Goal: Information Seeking & Learning: Check status

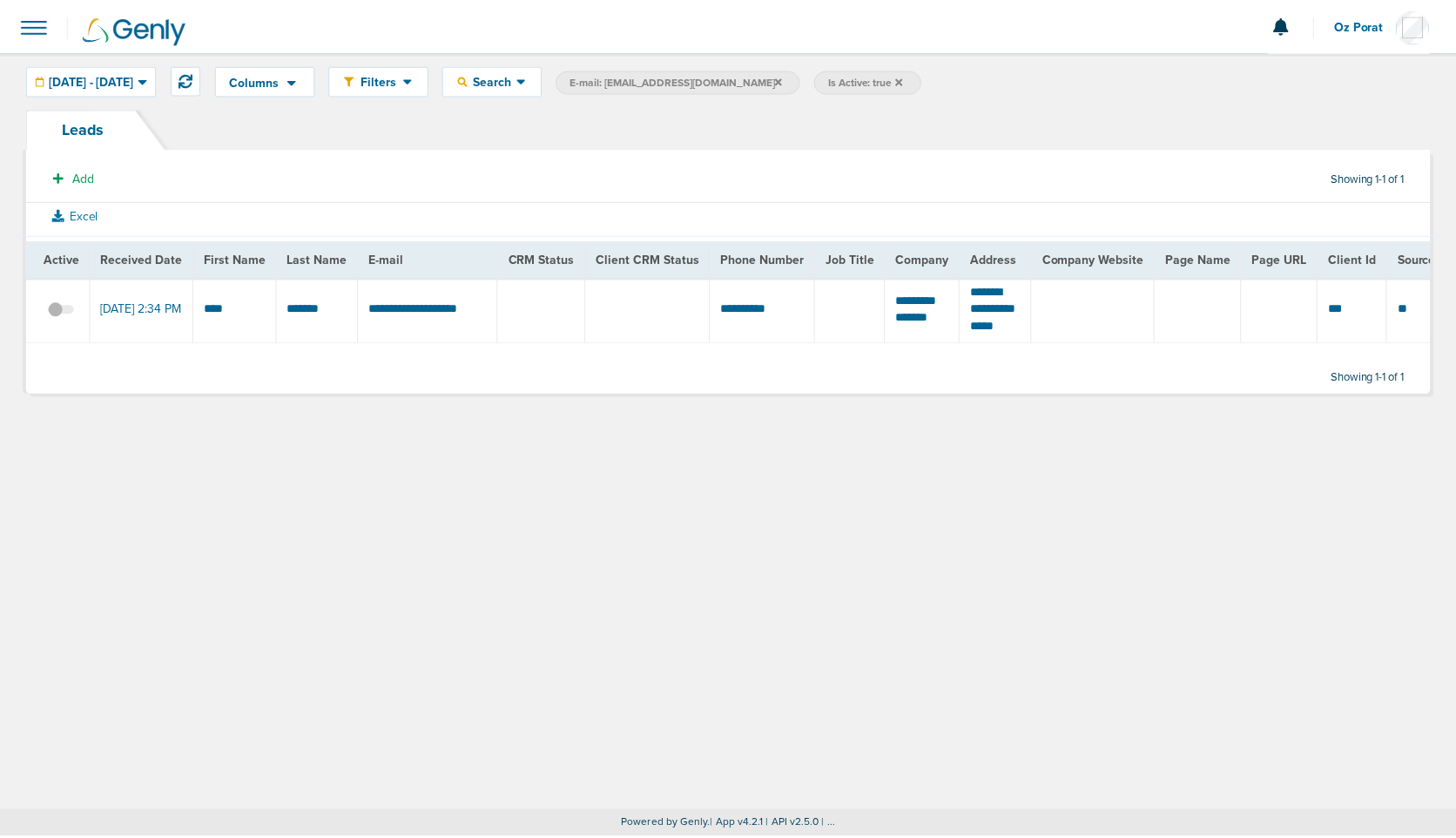
scroll to position [0, 488]
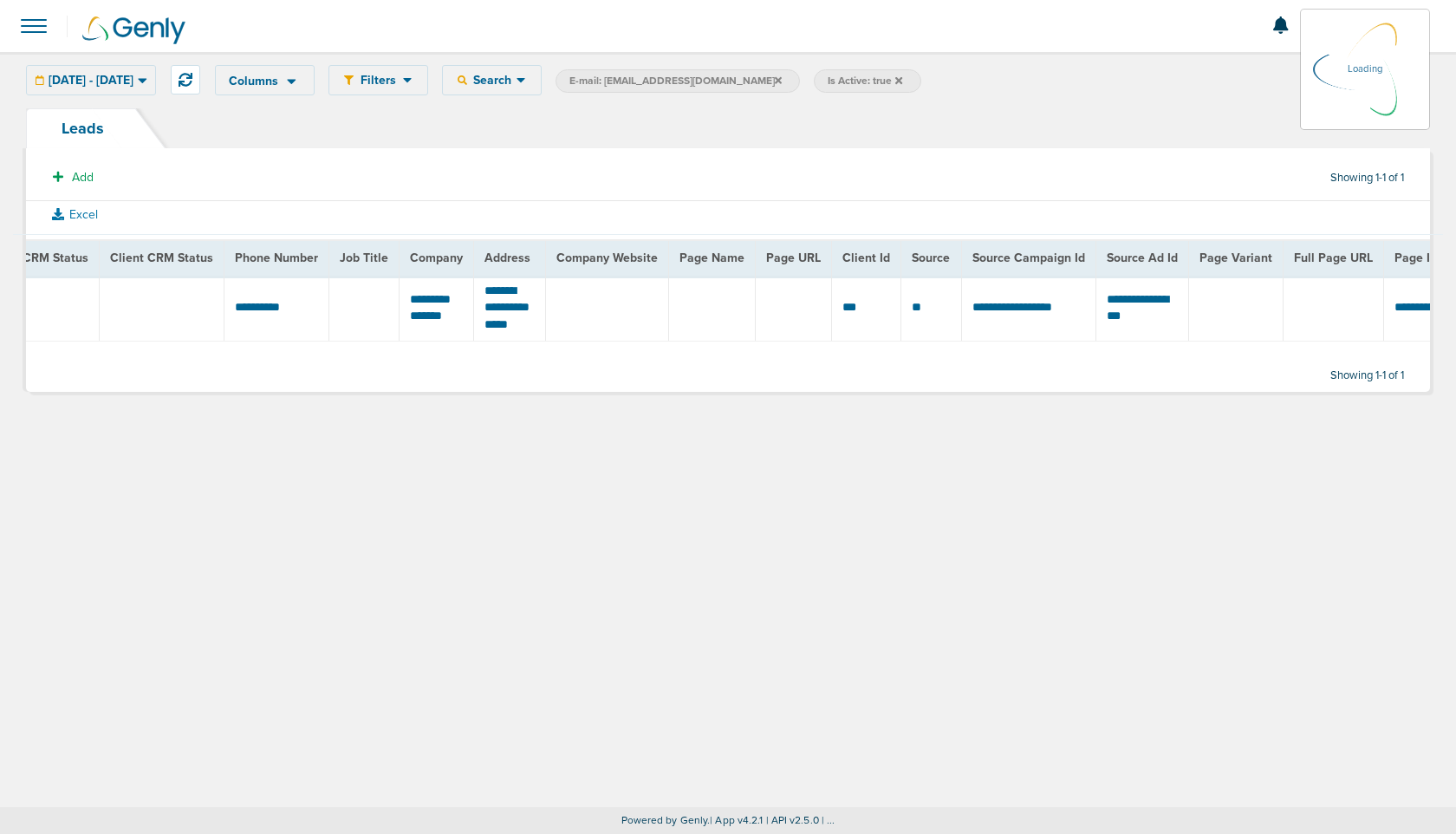
click at [24, 18] on span at bounding box center [34, 25] width 38 height 38
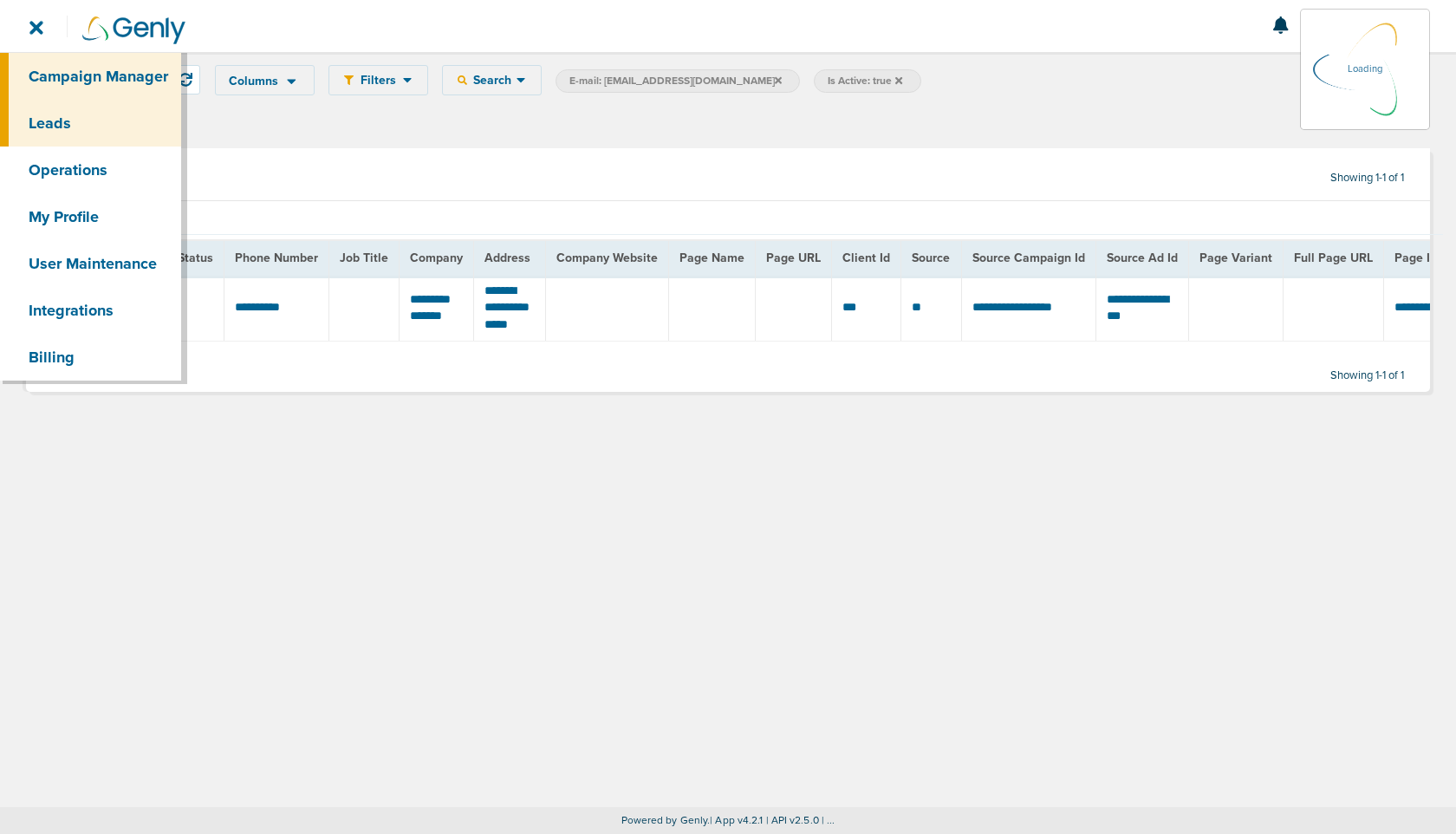
click at [57, 67] on link "Campaign Manager" at bounding box center [91, 77] width 181 height 47
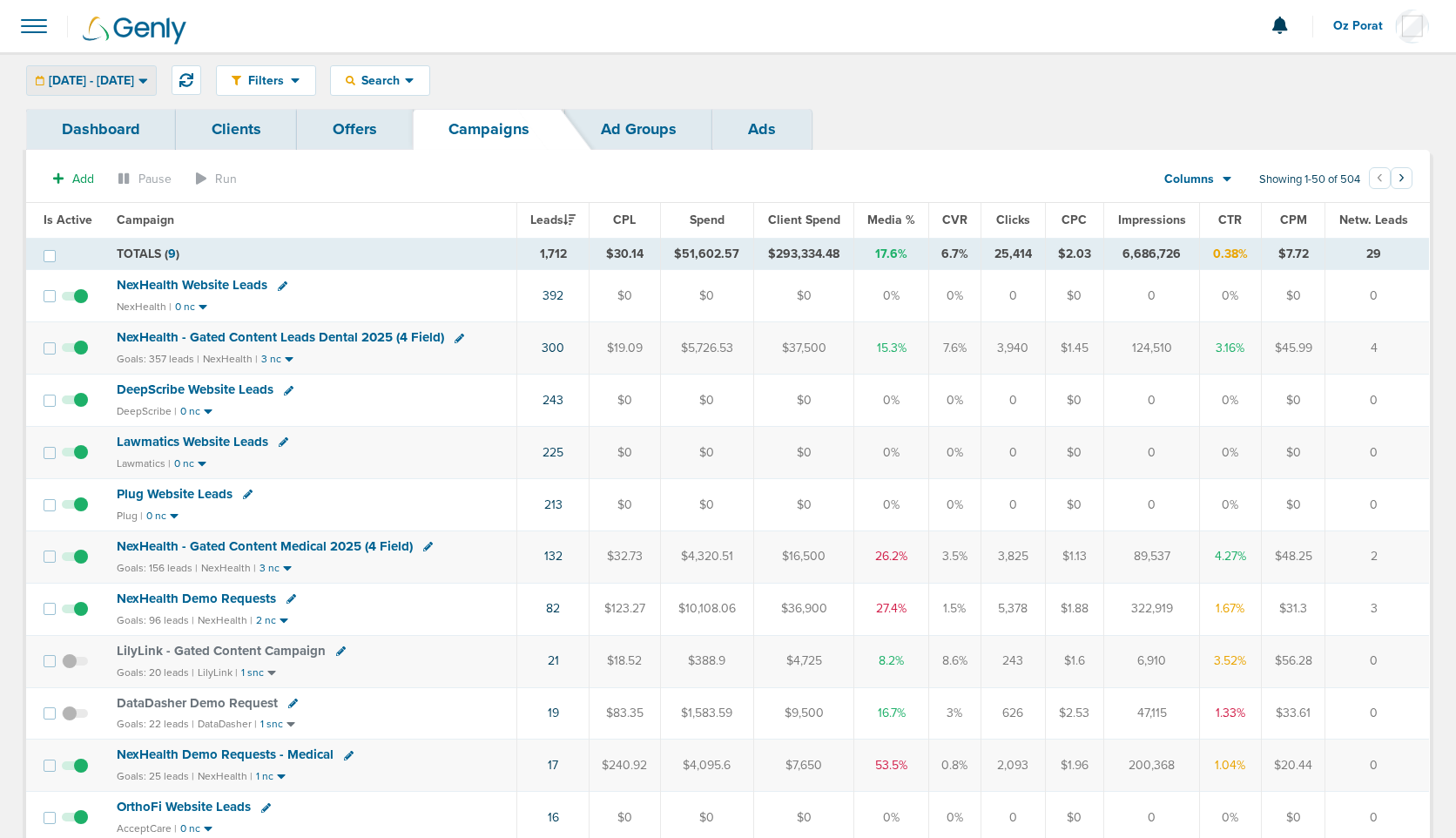
click at [134, 87] on span "[DATE] - [DATE]" at bounding box center [91, 81] width 85 height 12
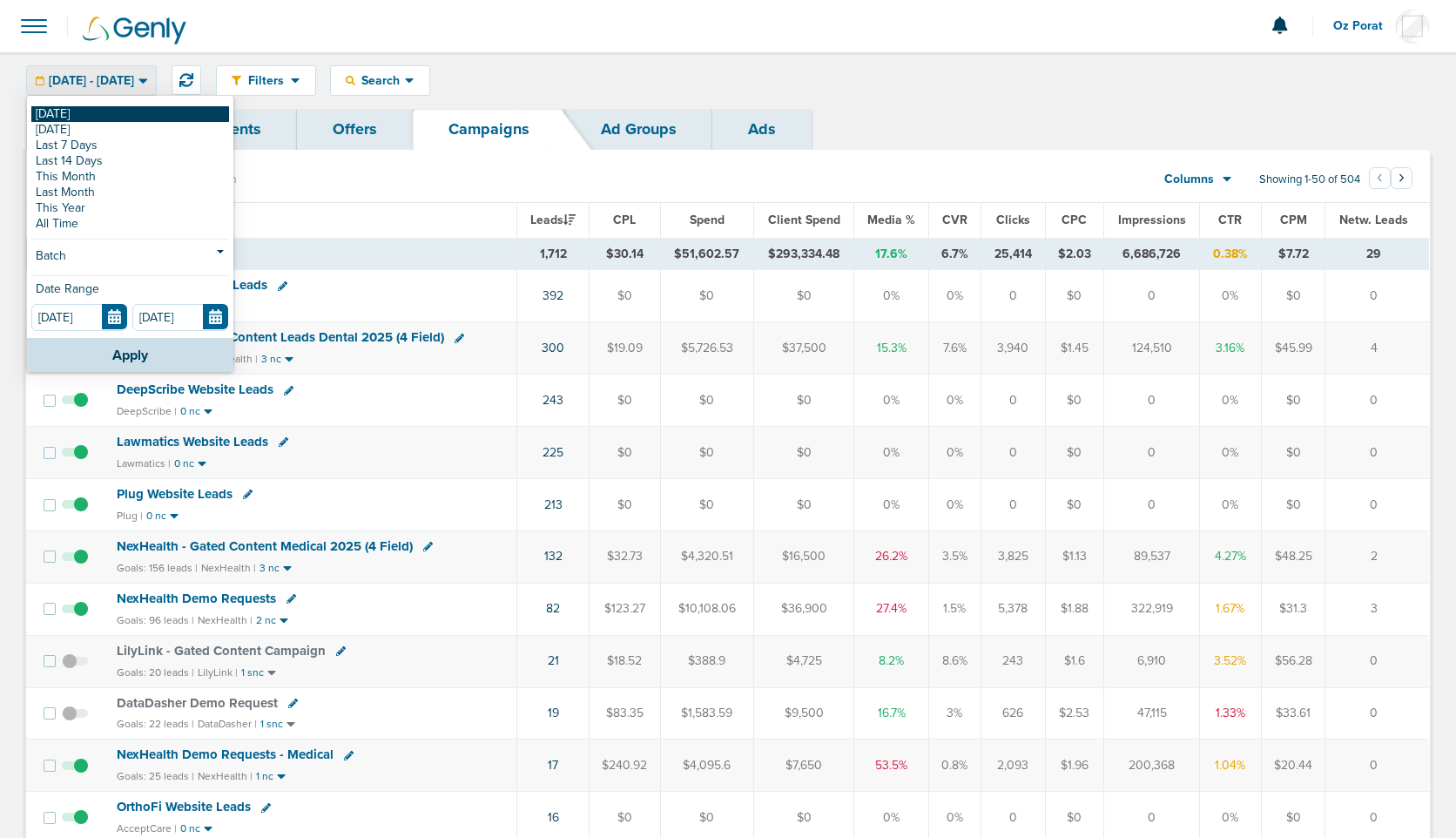
click at [90, 113] on link "[DATE]" at bounding box center [130, 114] width 197 height 16
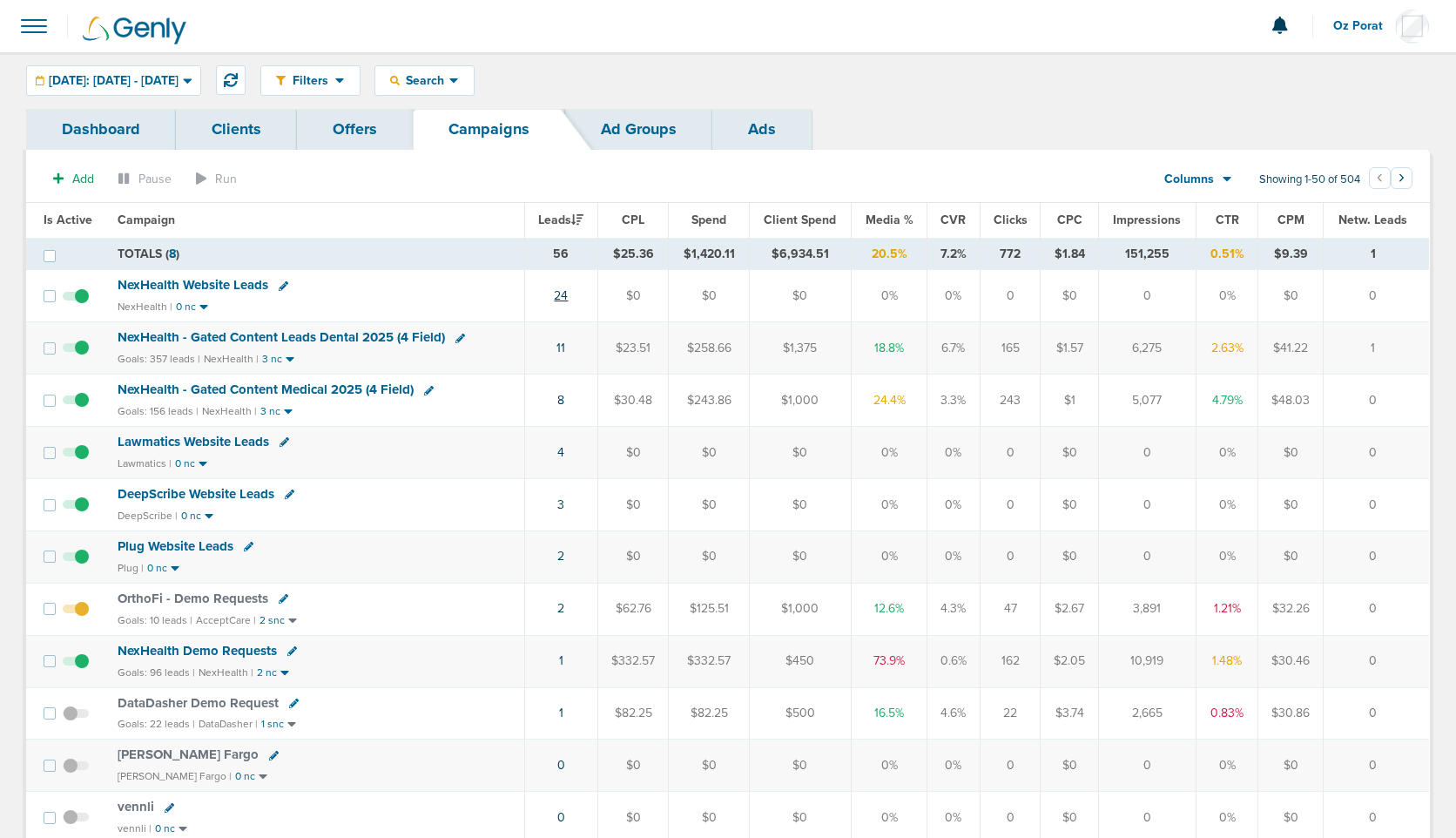
click at [565, 294] on link "24" at bounding box center [561, 296] width 14 height 15
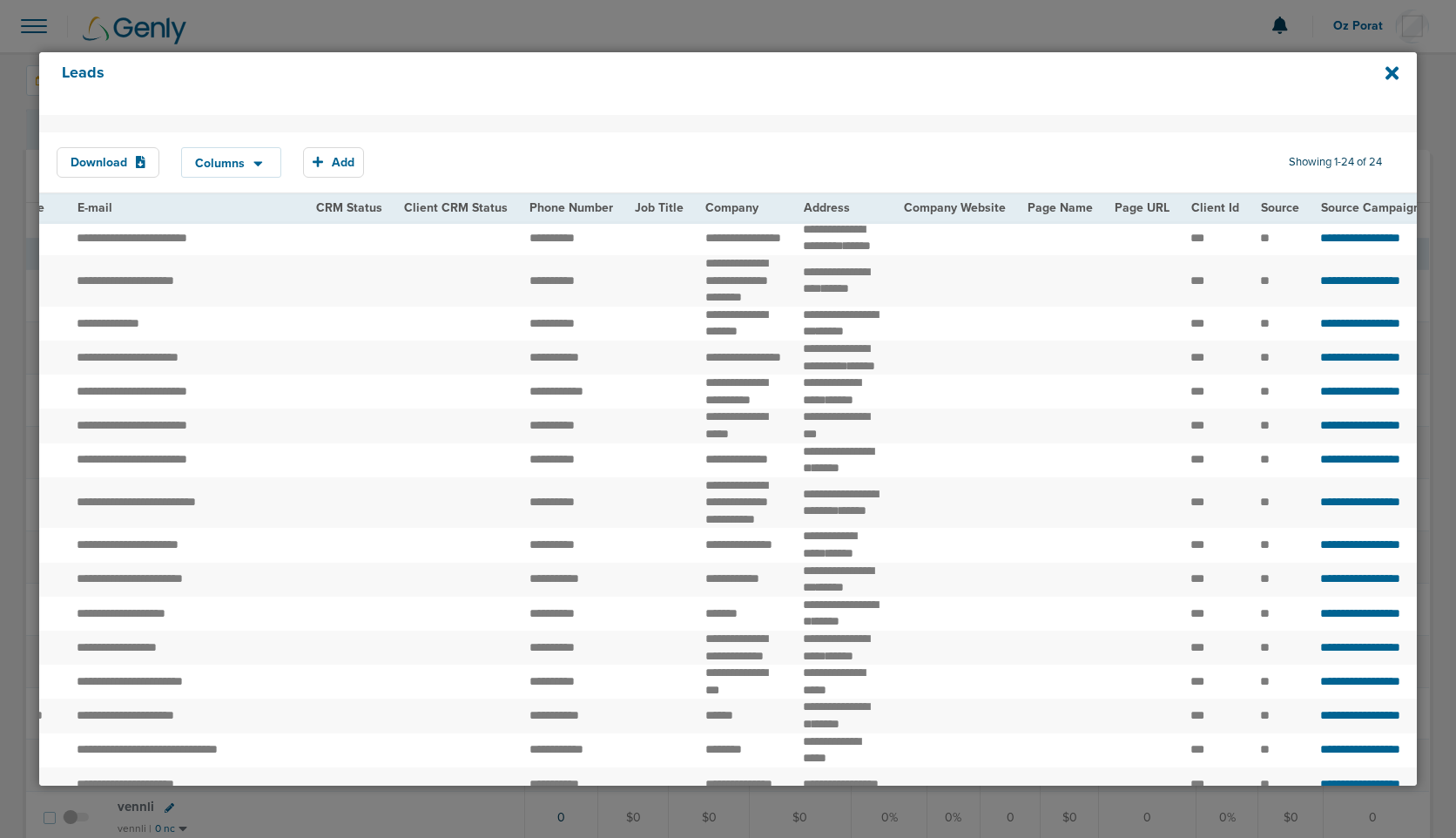
scroll to position [0, 239]
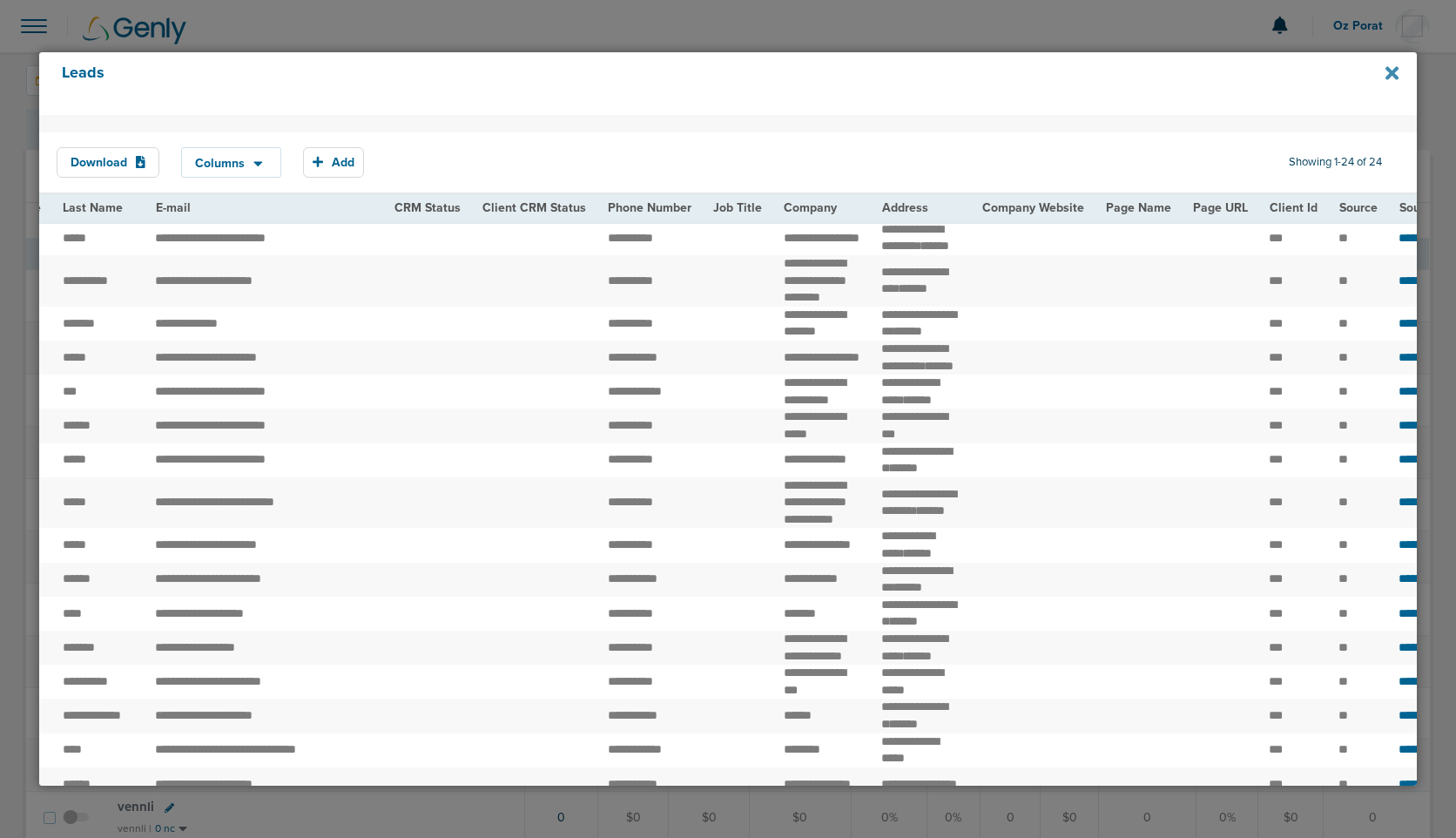
click at [1393, 74] on icon at bounding box center [1392, 73] width 13 height 13
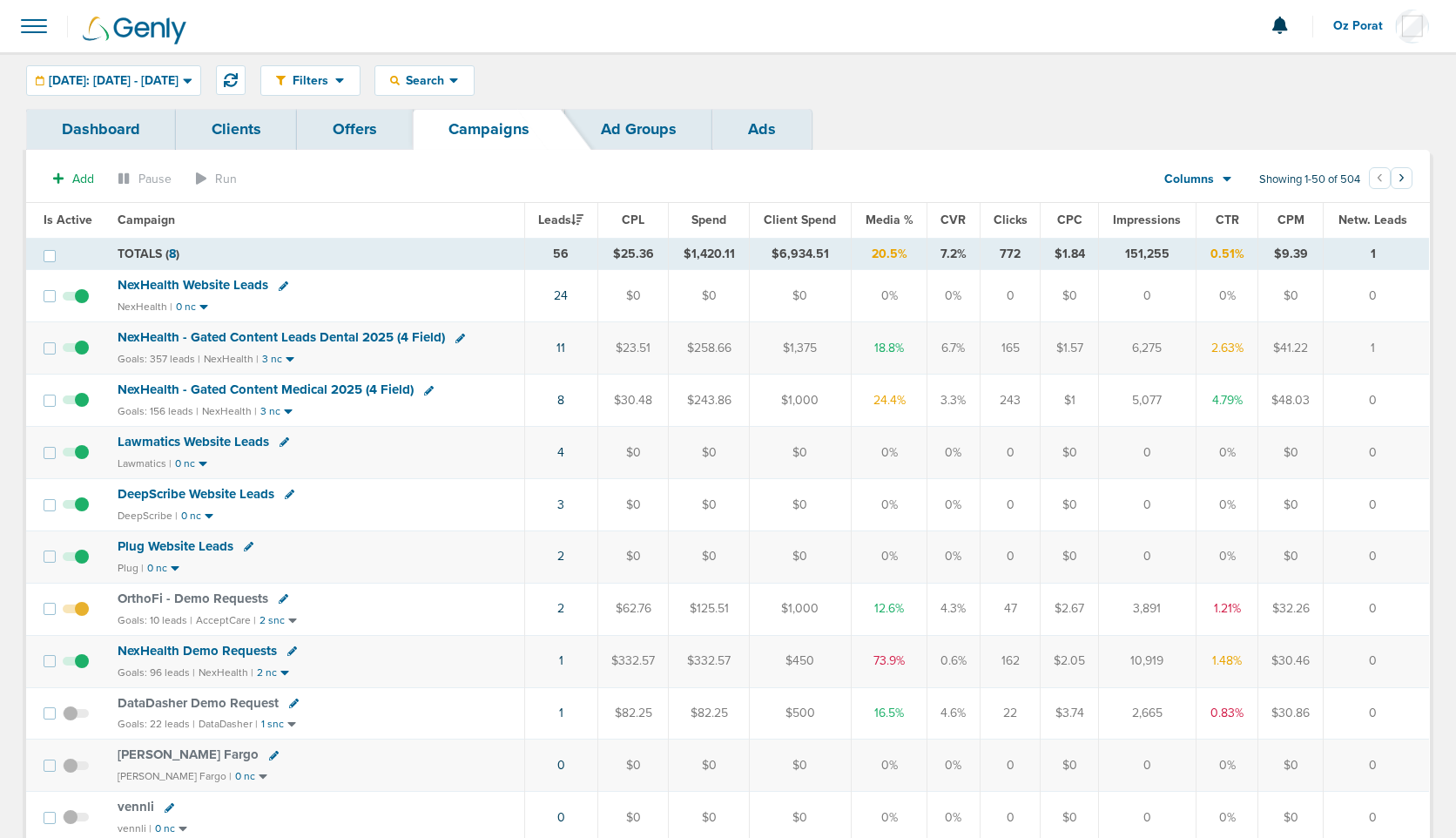
click at [213, 283] on span "NexHealth Website Leads" at bounding box center [193, 285] width 150 height 16
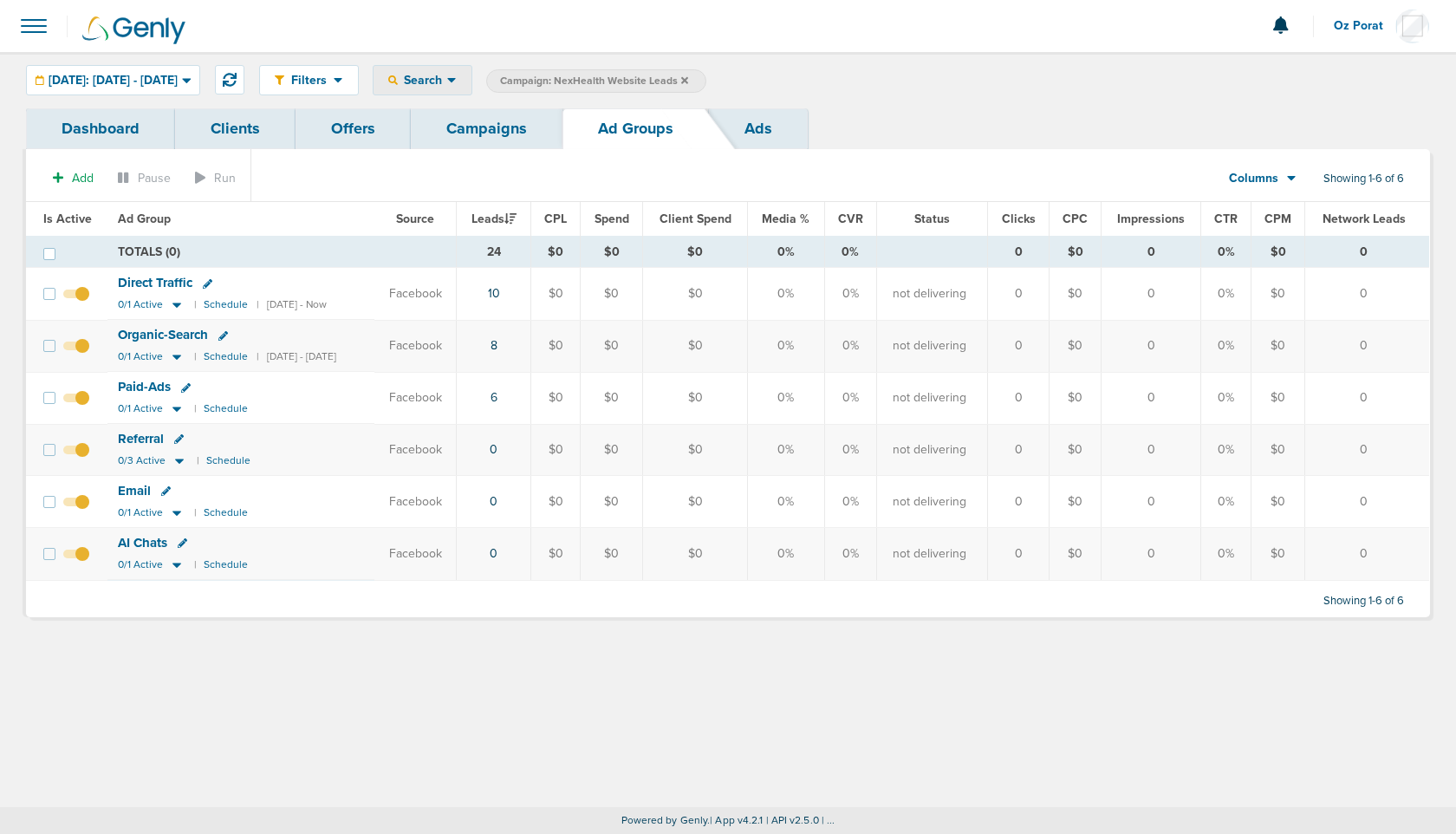
click at [472, 76] on div "Search Search By Client Campaign Offers Landing Page Ad Group Network Campaign …" at bounding box center [423, 80] width 100 height 30
click at [447, 78] on span "Search" at bounding box center [423, 80] width 50 height 15
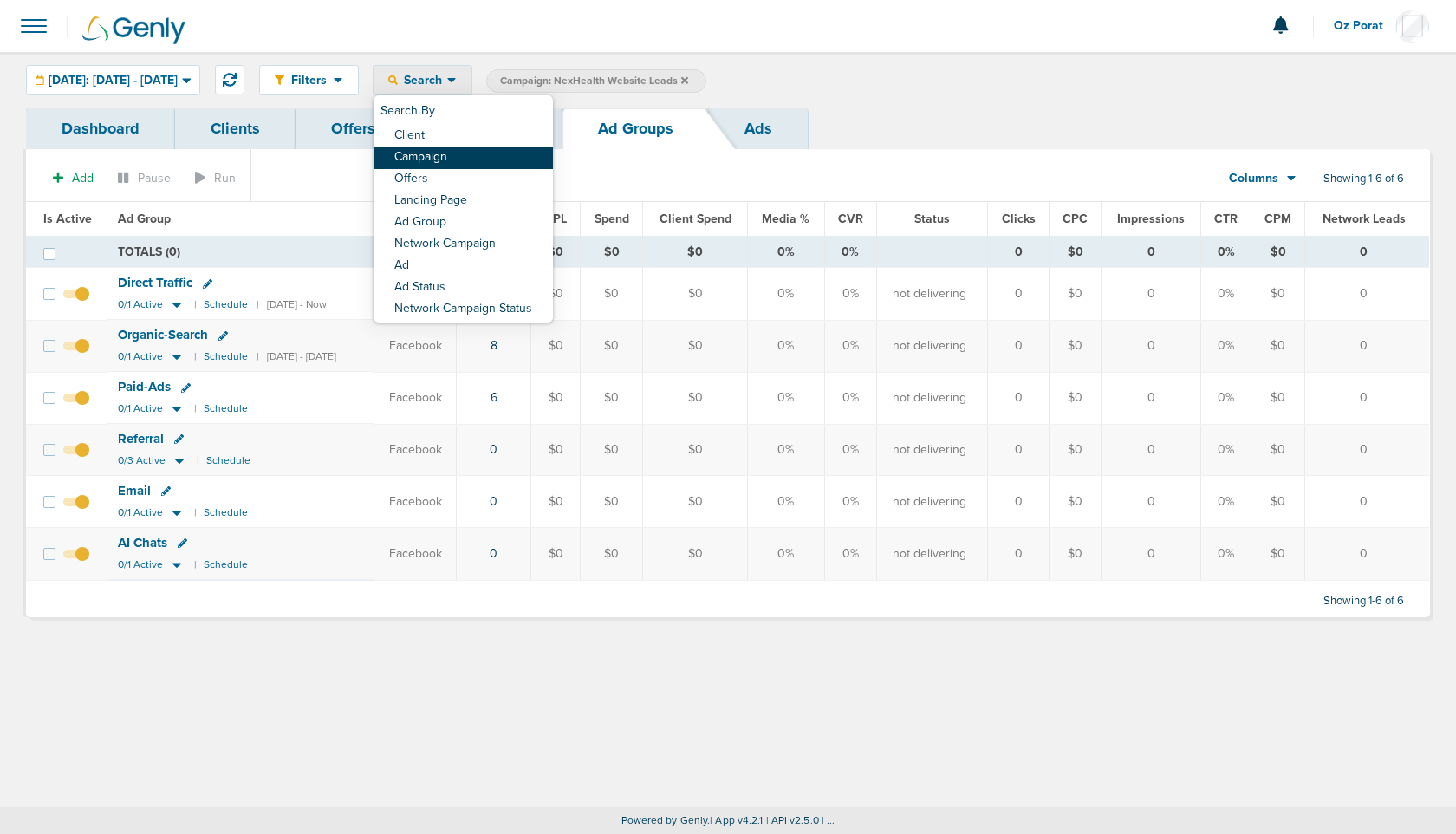
click at [512, 156] on link "Campaign" at bounding box center [464, 158] width 180 height 22
select select "cmpName"
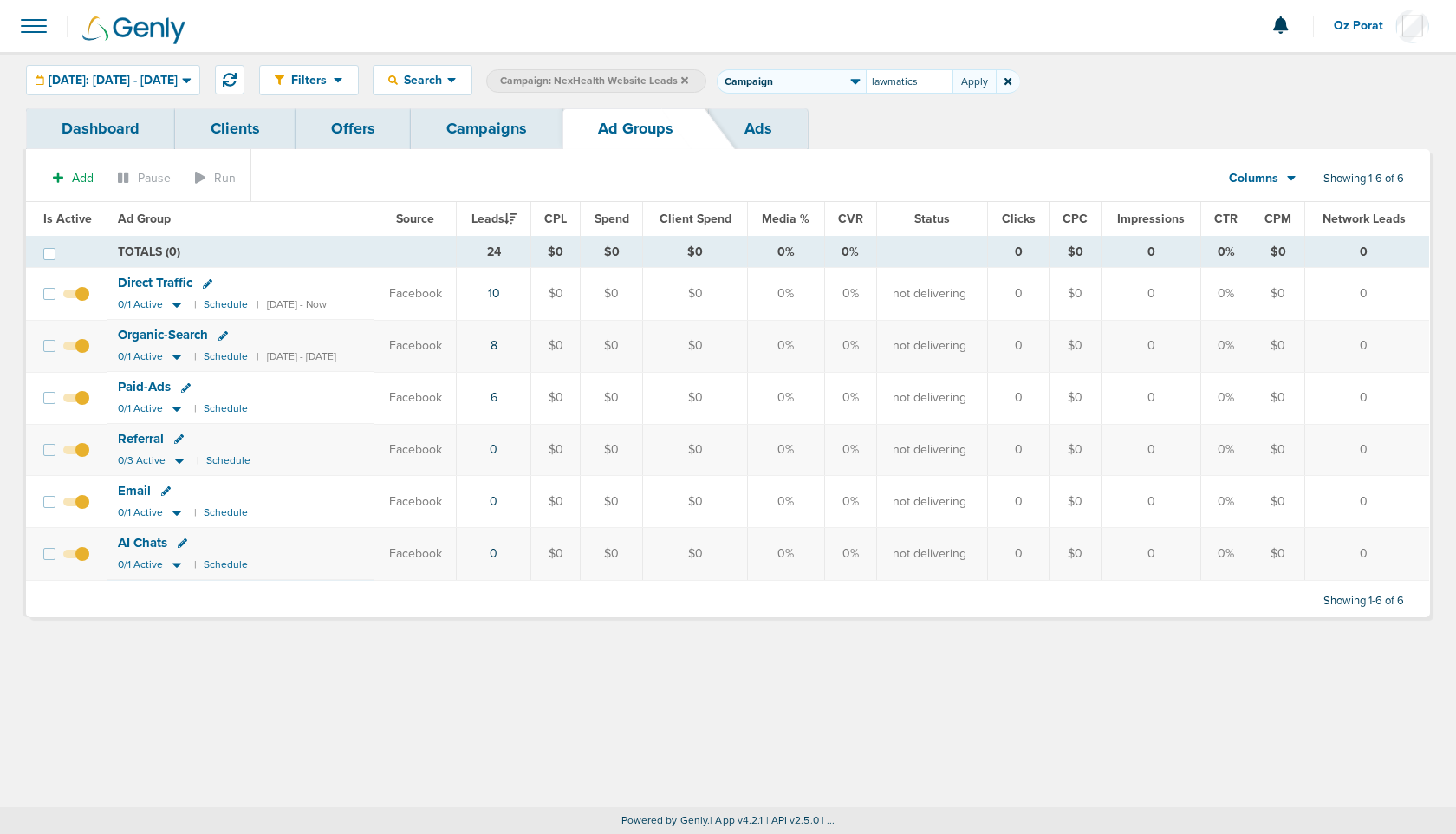
type input "lawmatics"
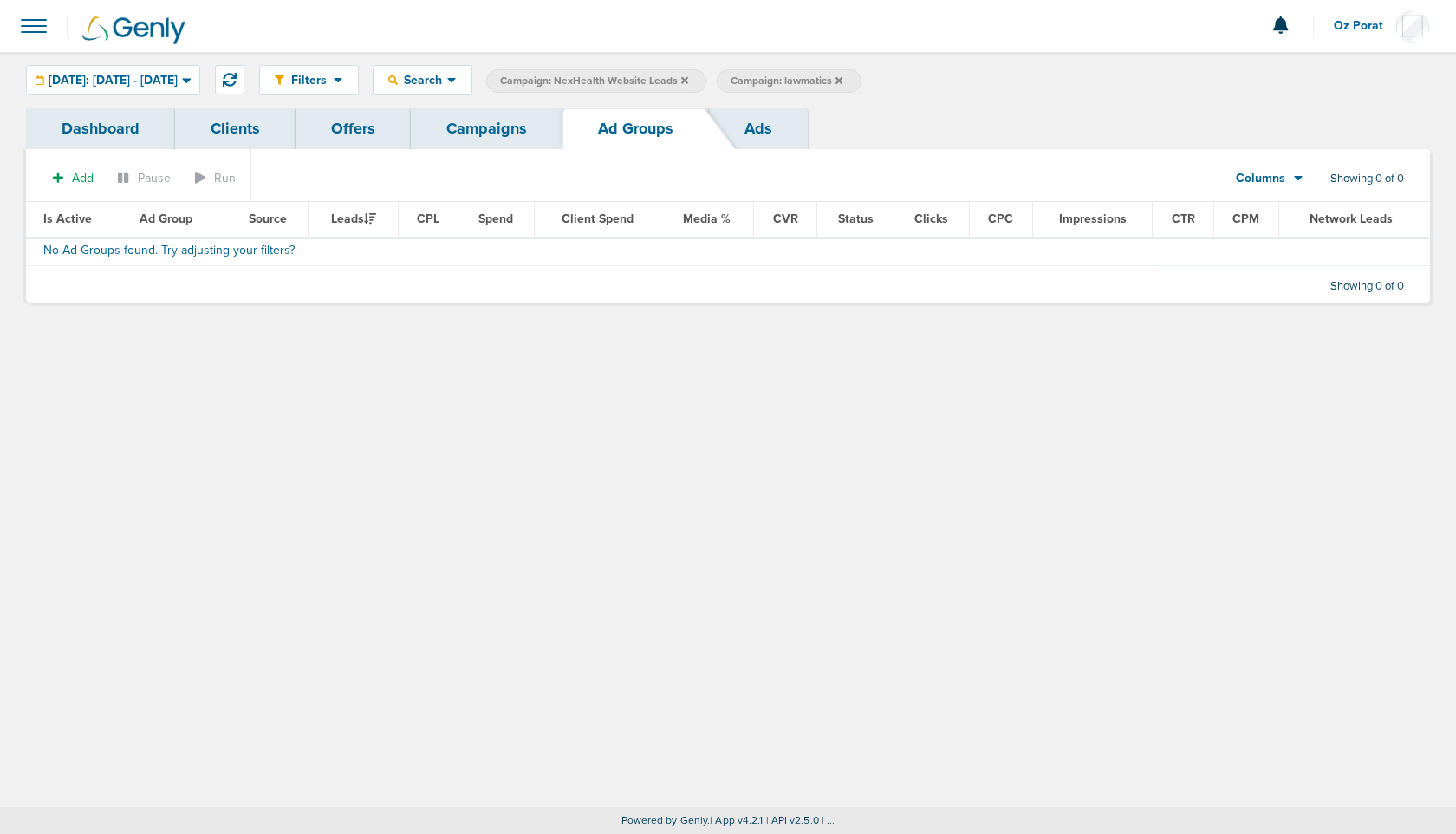
click at [688, 83] on icon at bounding box center [685, 80] width 7 height 10
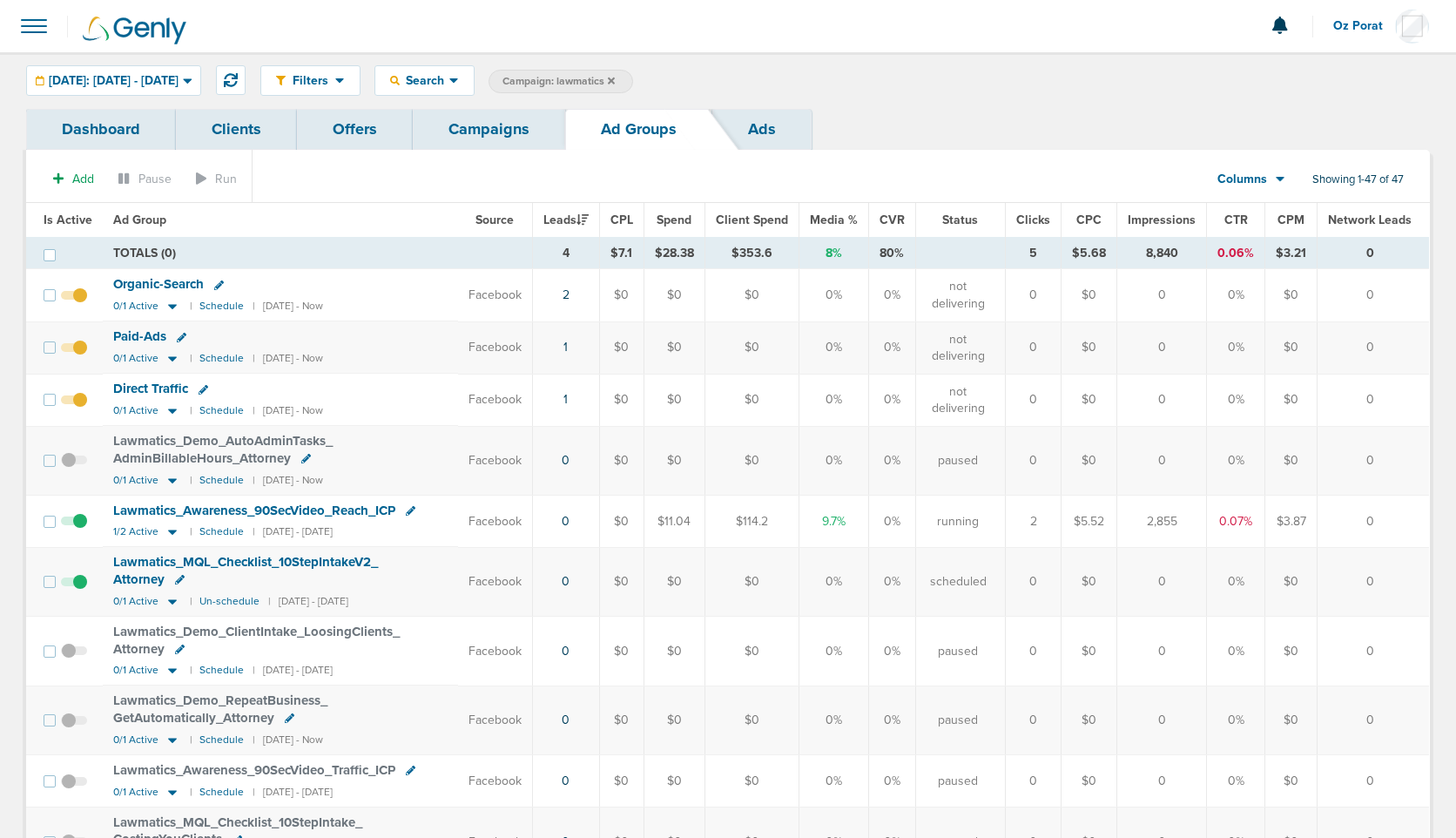
click at [479, 129] on link "Campaigns" at bounding box center [488, 130] width 152 height 41
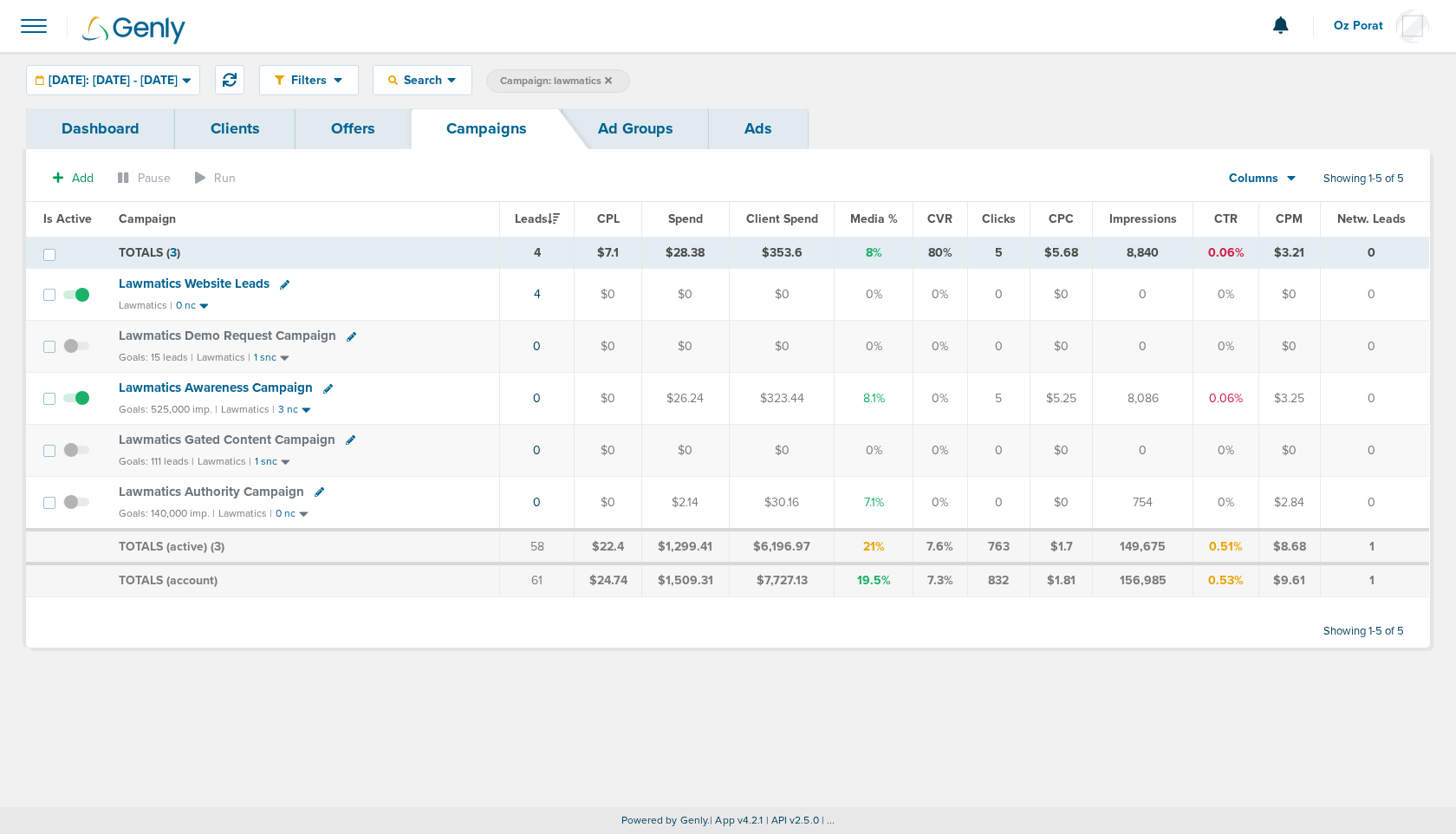
click at [554, 217] on icon at bounding box center [554, 218] width 12 height 12
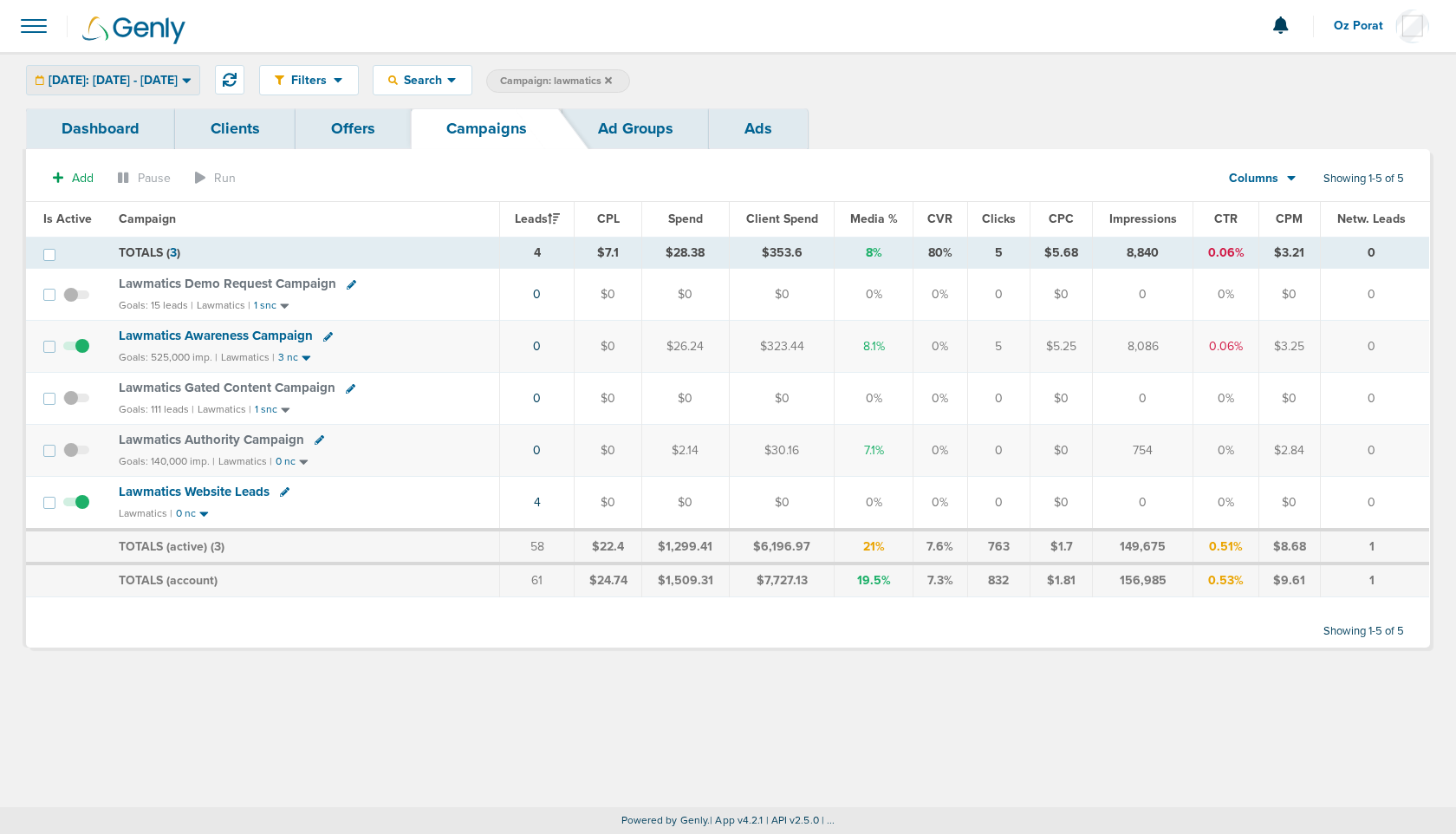
click at [175, 81] on span "[DATE]: [DATE] - [DATE]" at bounding box center [113, 80] width 129 height 12
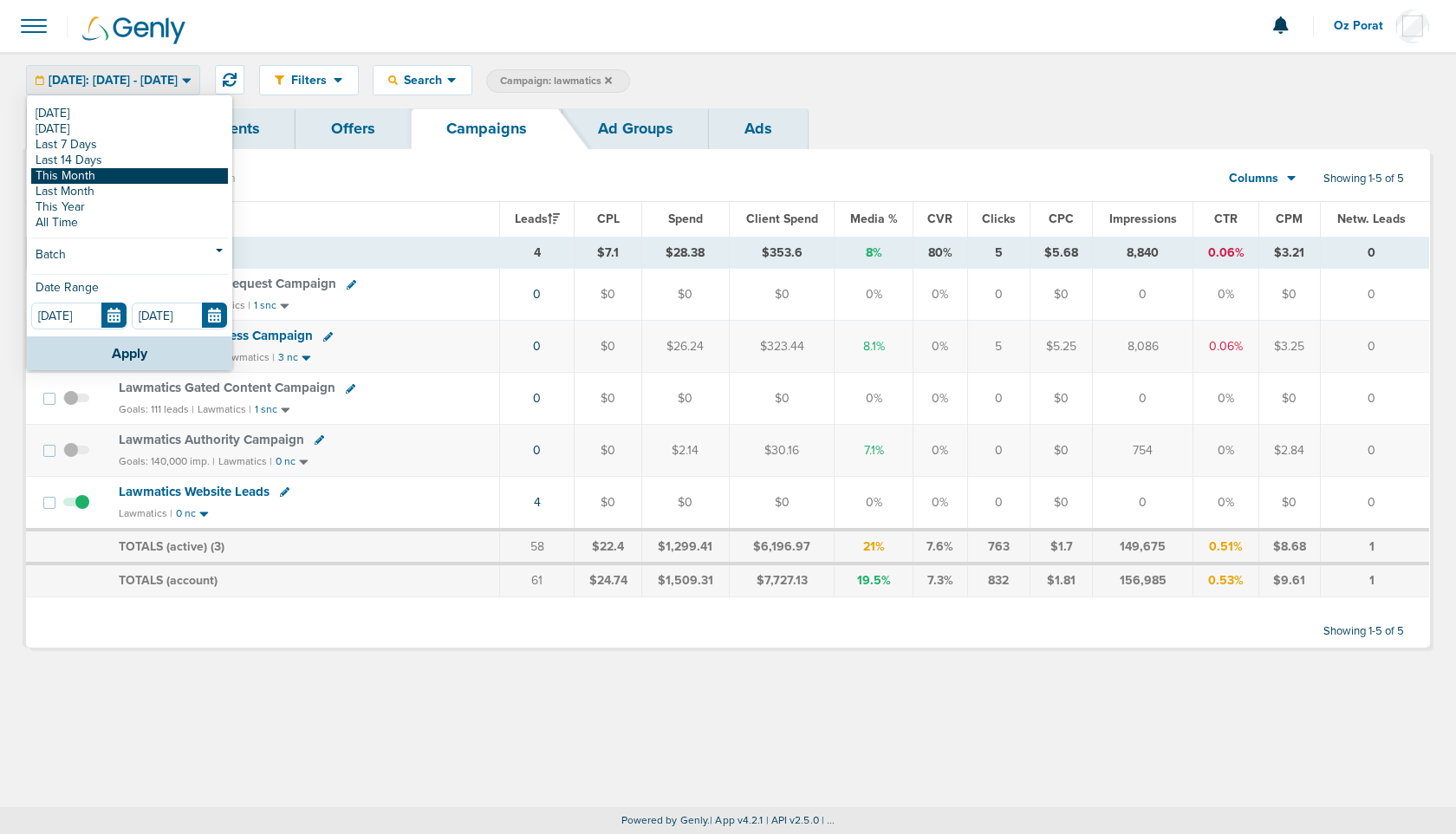
click at [133, 176] on link "This Month" at bounding box center [129, 176] width 196 height 16
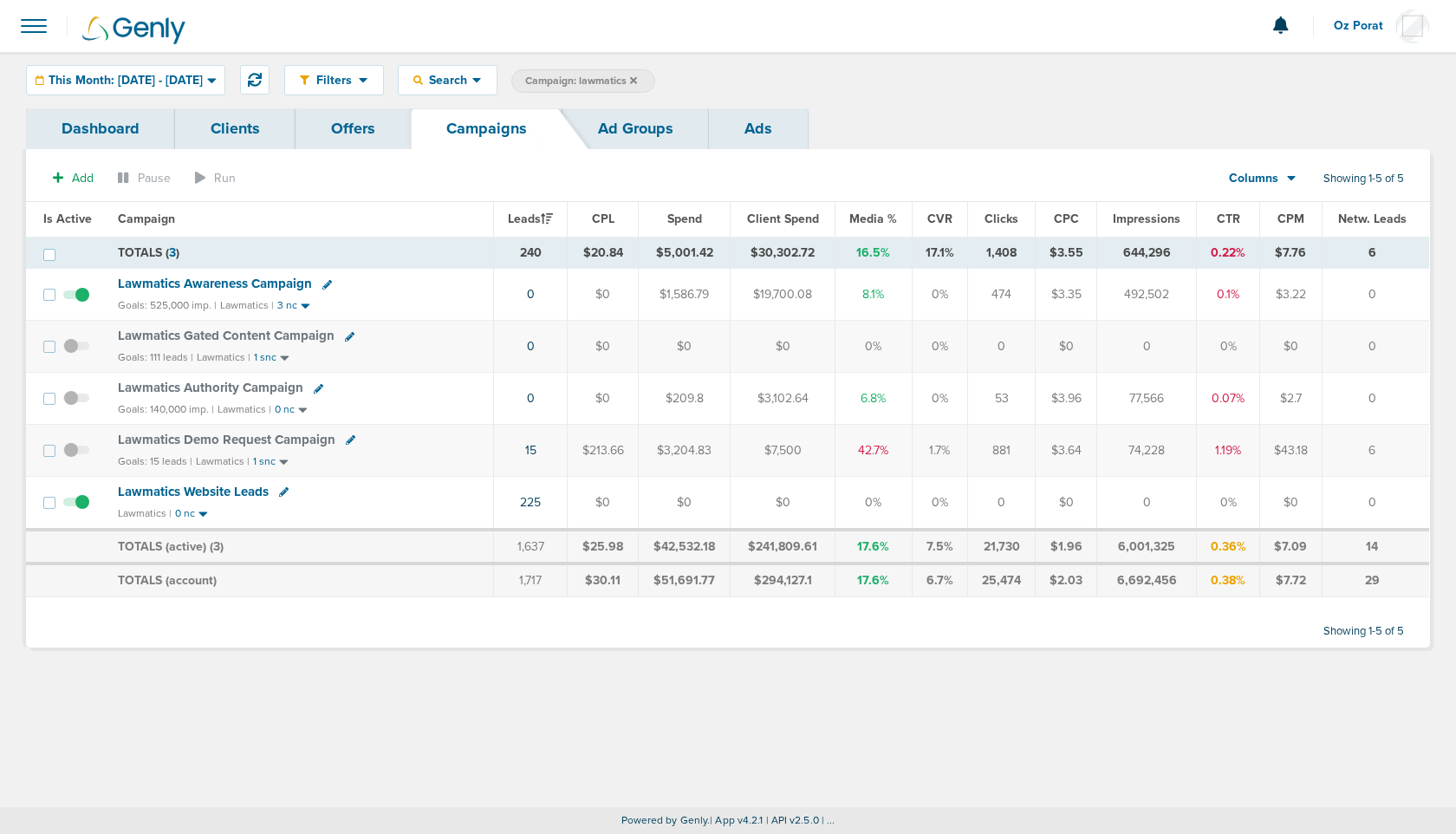
click at [1277, 177] on div "Columns" at bounding box center [1254, 179] width 77 height 18
click at [1278, 226] on link "Sales Performance" at bounding box center [1302, 230] width 173 height 22
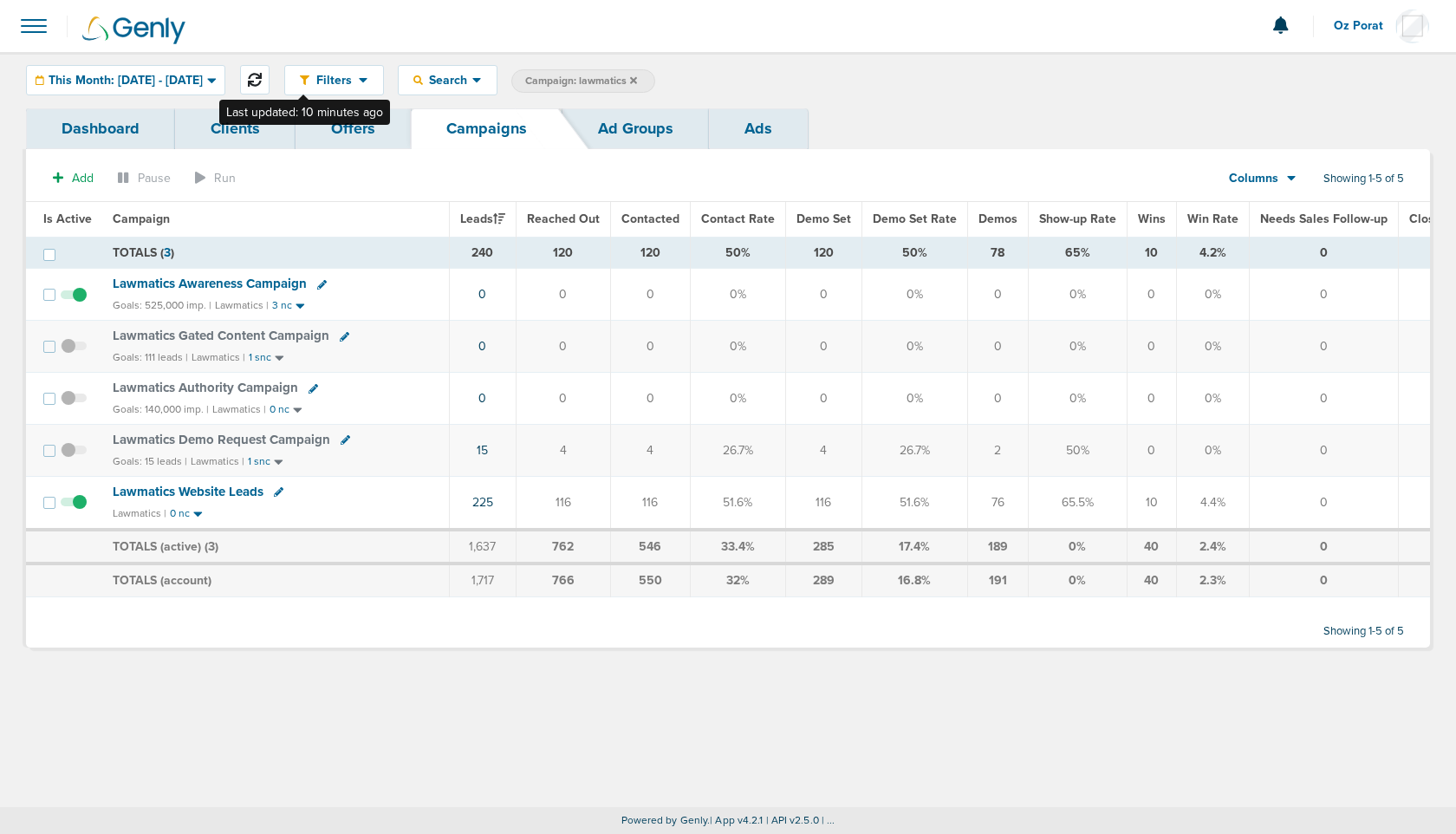
click at [262, 76] on icon at bounding box center [254, 79] width 14 height 14
click at [637, 80] on icon at bounding box center [633, 80] width 7 height 10
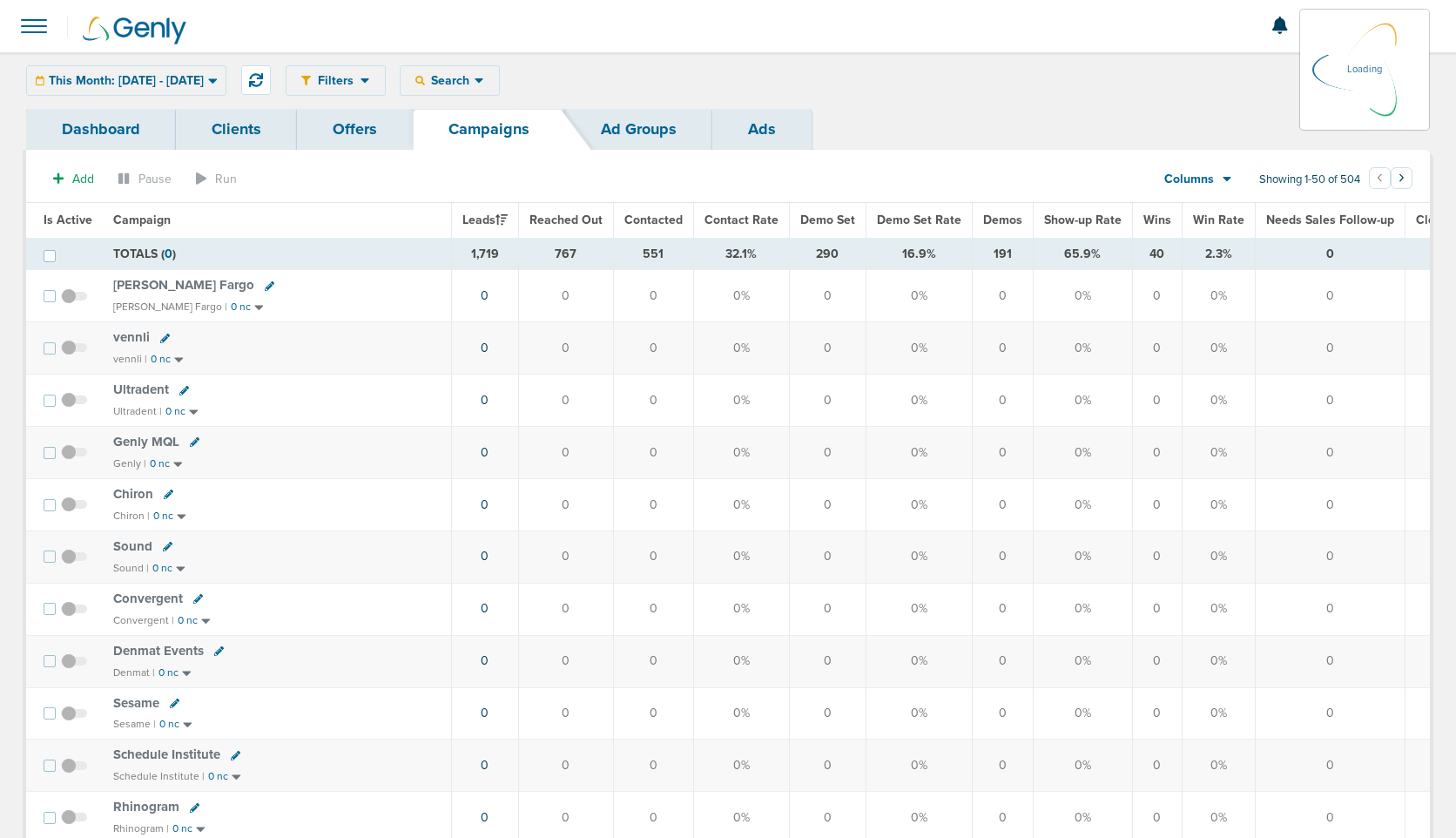
click at [189, 81] on div "This Month: [DATE] - [DATE] [DATE] [DATE] Last 7 Days Last 14 Days This Month L…" at bounding box center [126, 81] width 200 height 30
click at [189, 81] on span "This Month: [DATE] - [DATE]" at bounding box center [126, 81] width 155 height 12
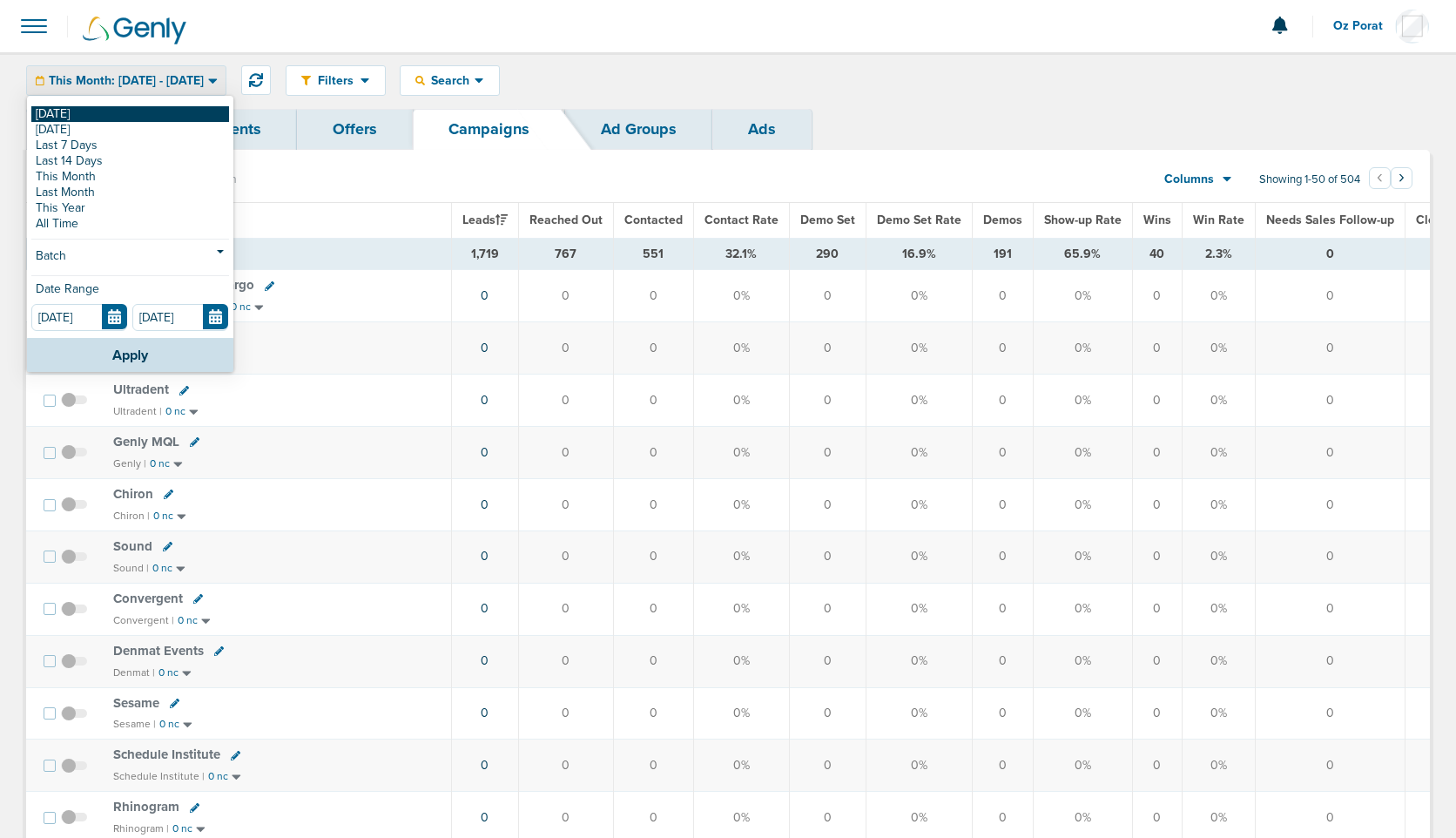
click at [135, 108] on link "[DATE]" at bounding box center [130, 114] width 197 height 16
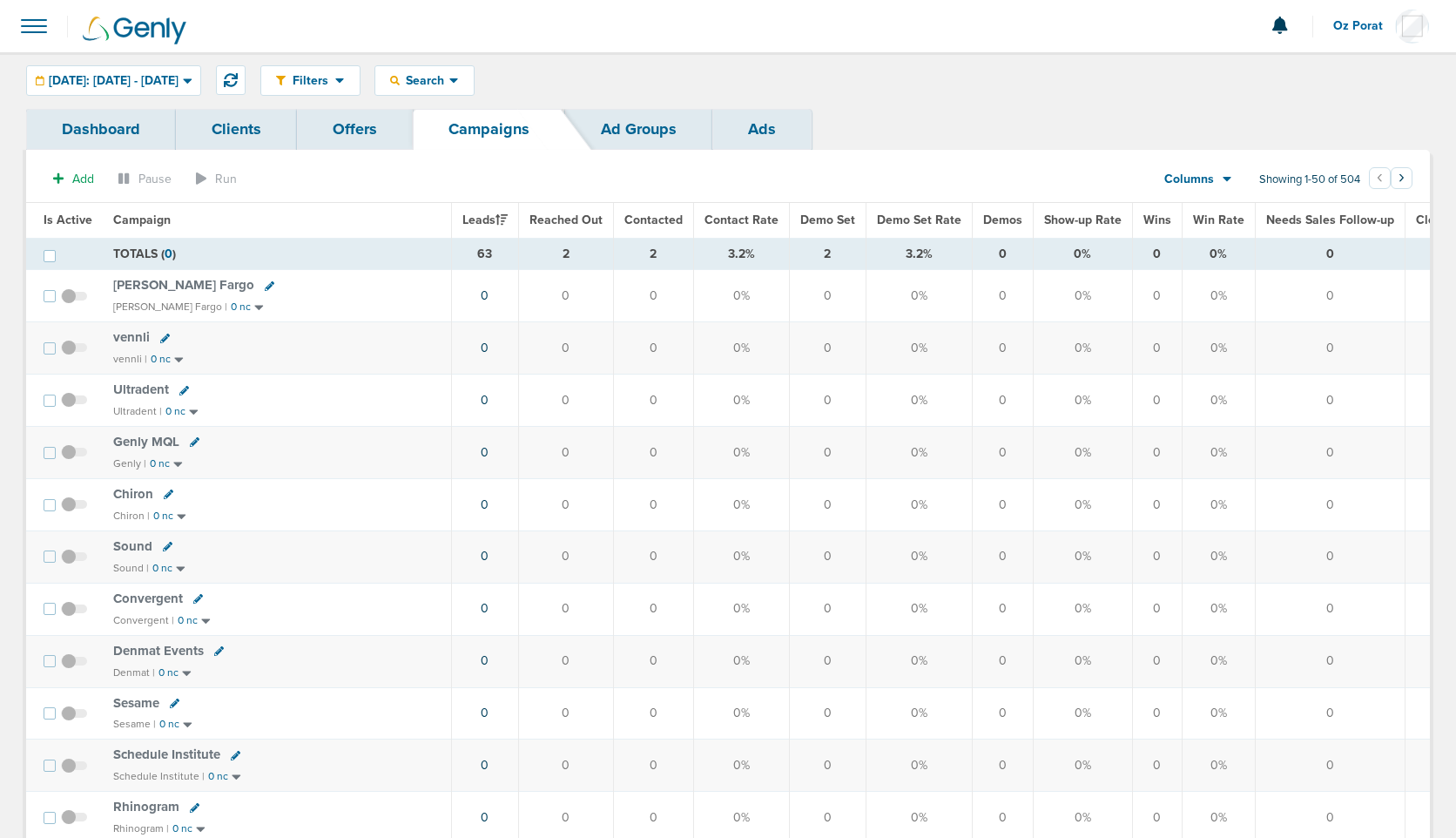
click at [480, 219] on span "Leads" at bounding box center [485, 220] width 45 height 15
